Goal: Book appointment/travel/reservation

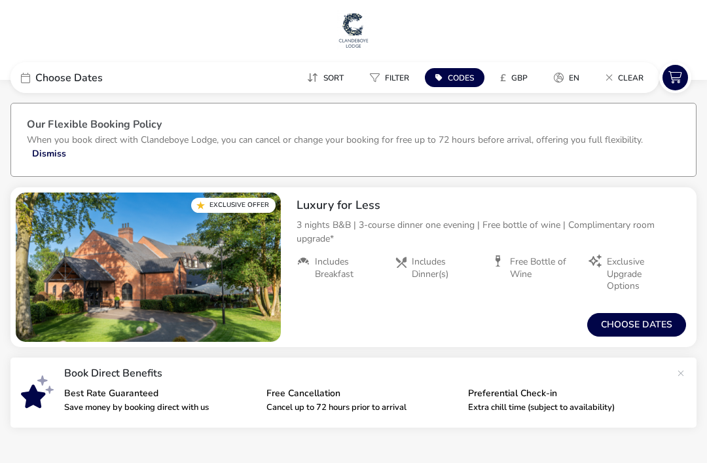
click at [646, 326] on button "Choose dates" at bounding box center [636, 325] width 99 height 24
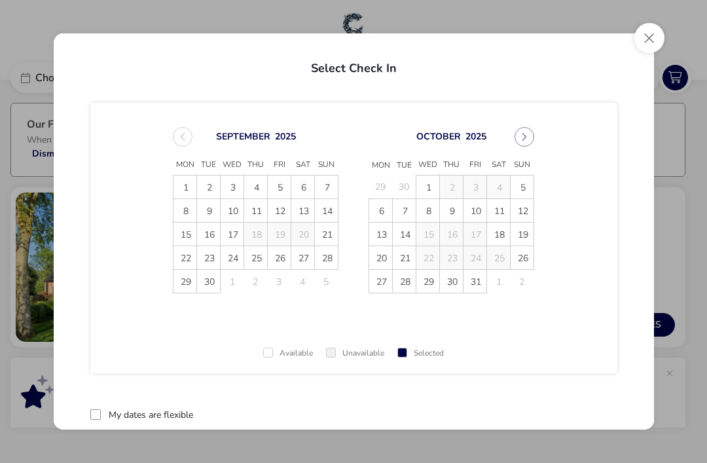
click at [515, 145] on div "[DATE]" at bounding box center [452, 137] width 166 height 20
click at [519, 142] on button "Next Month" at bounding box center [525, 137] width 20 height 20
click at [520, 134] on icon "Next Month" at bounding box center [524, 136] width 9 height 9
click at [454, 189] on td "4" at bounding box center [452, 187] width 24 height 24
click at [525, 141] on icon "Next Month" at bounding box center [524, 136] width 9 height 9
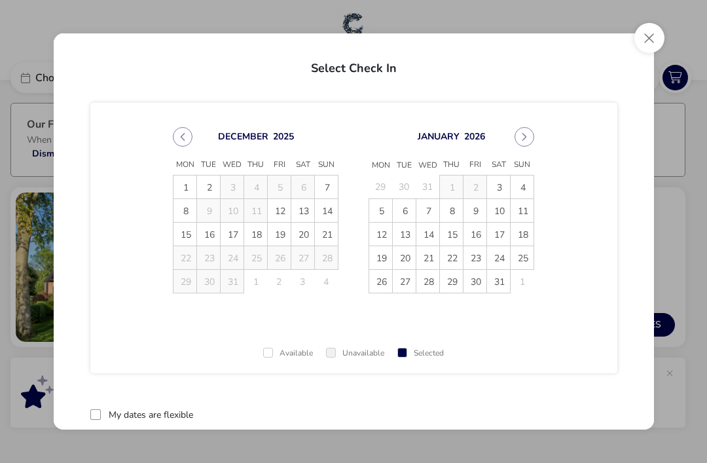
click at [524, 136] on icon "Next Month" at bounding box center [524, 137] width 5 height 8
click at [185, 137] on icon "Previous Month" at bounding box center [182, 136] width 9 height 9
click at [189, 140] on button "Previous Month" at bounding box center [183, 137] width 20 height 20
click at [187, 138] on icon "Previous Month" at bounding box center [182, 136] width 9 height 9
click at [646, 43] on button "Close" at bounding box center [649, 38] width 30 height 30
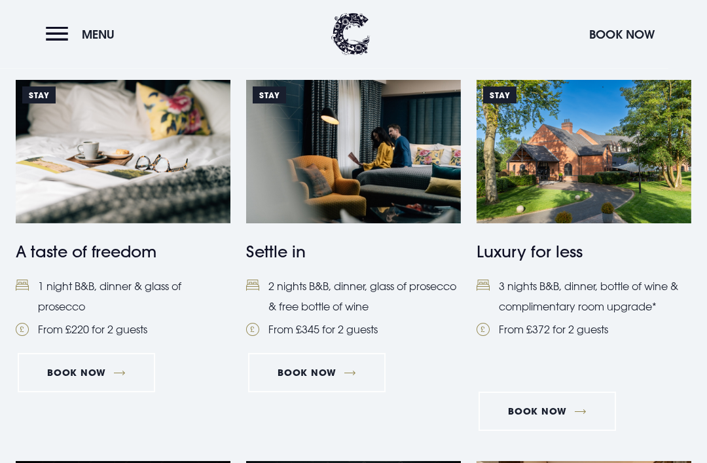
scroll to position [555, 0]
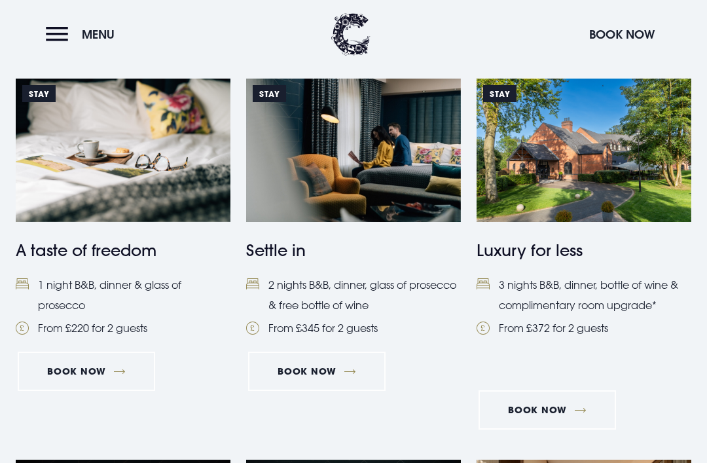
click at [337, 298] on li "2 nights B&B, dinner, glass of prosecco & free bottle of wine" at bounding box center [353, 295] width 215 height 40
